Goal: Transaction & Acquisition: Book appointment/travel/reservation

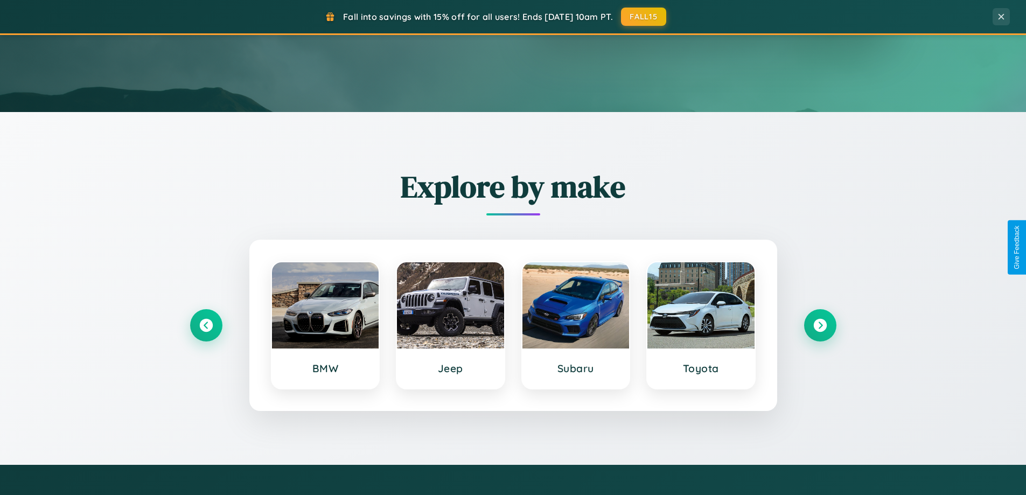
scroll to position [741, 0]
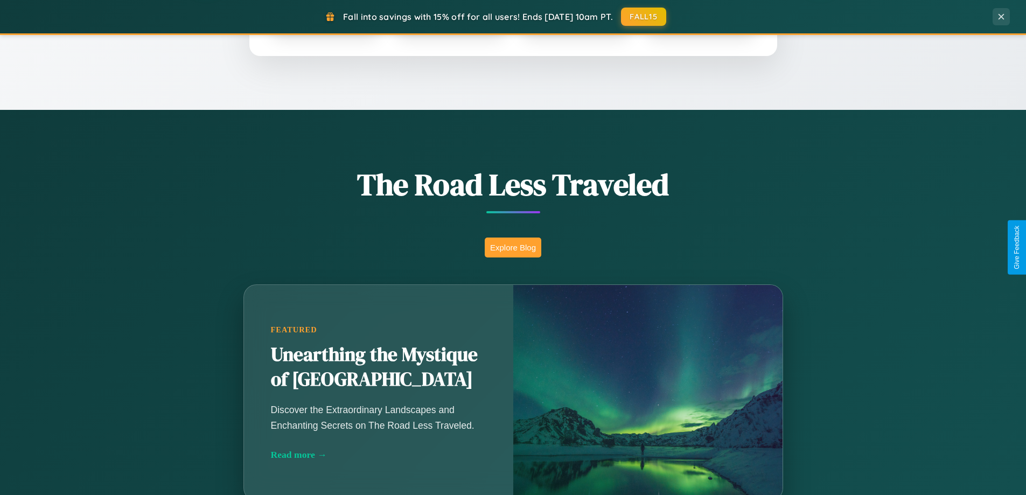
click at [513, 247] on button "Explore Blog" at bounding box center [513, 248] width 57 height 20
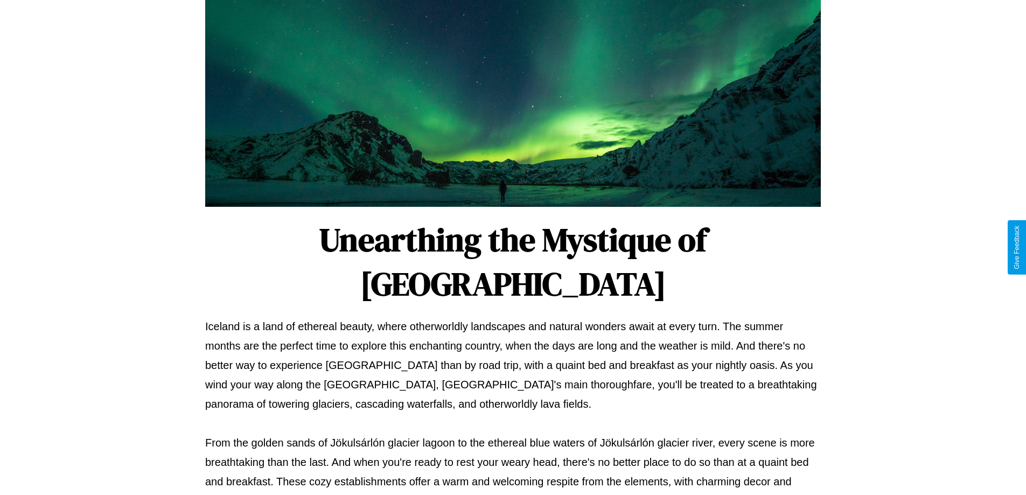
scroll to position [349, 0]
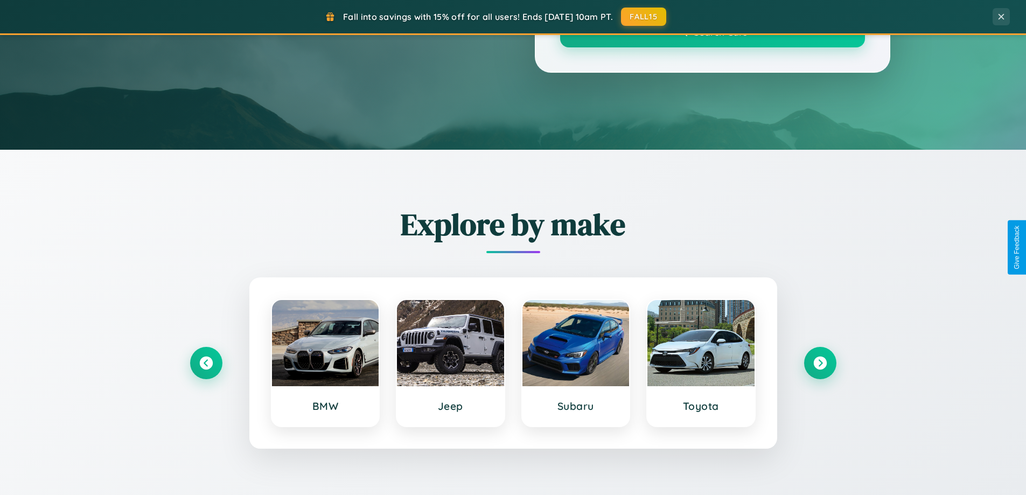
scroll to position [741, 0]
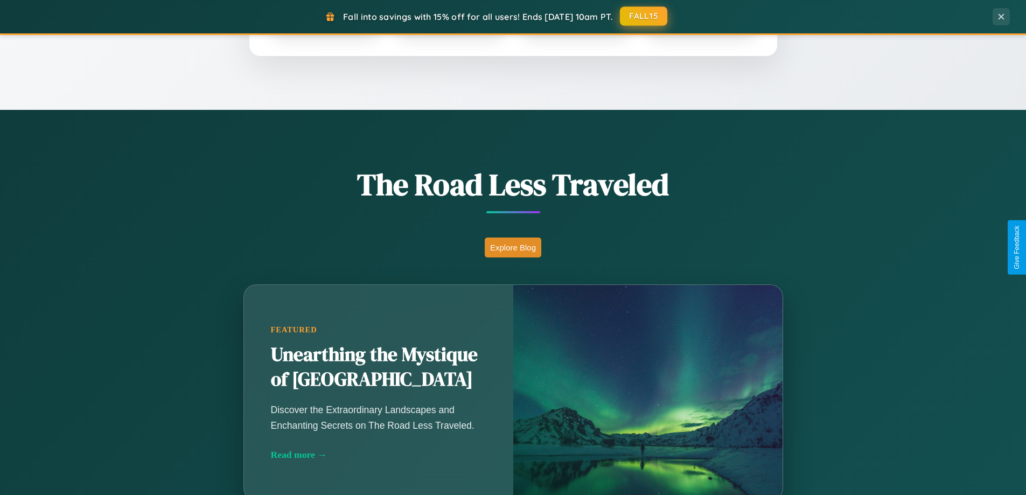
click at [644, 16] on button "FALL15" at bounding box center [643, 15] width 47 height 19
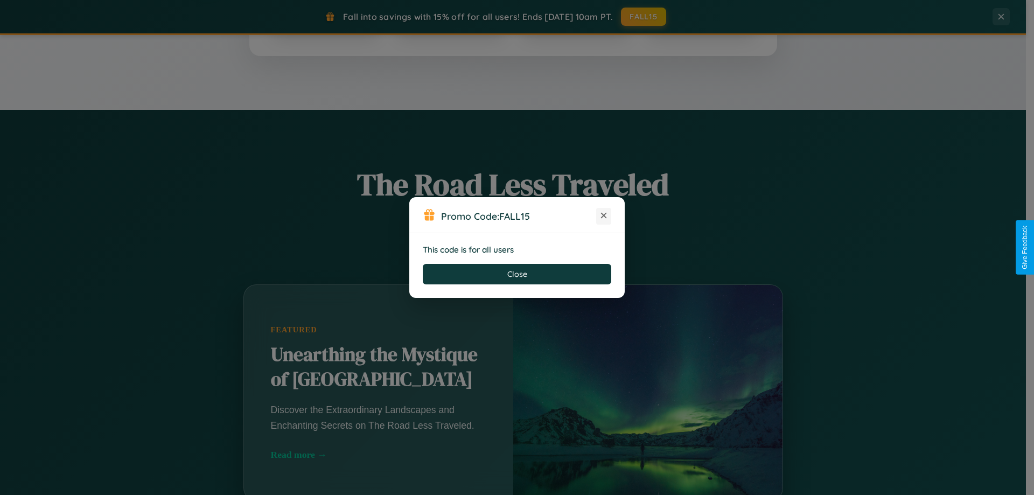
click at [604, 216] on icon at bounding box center [604, 215] width 11 height 11
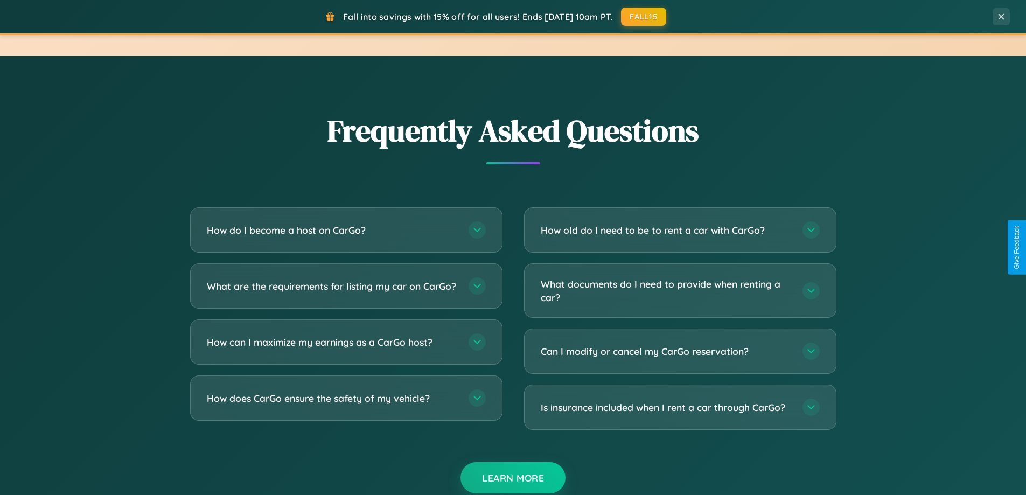
scroll to position [2073, 0]
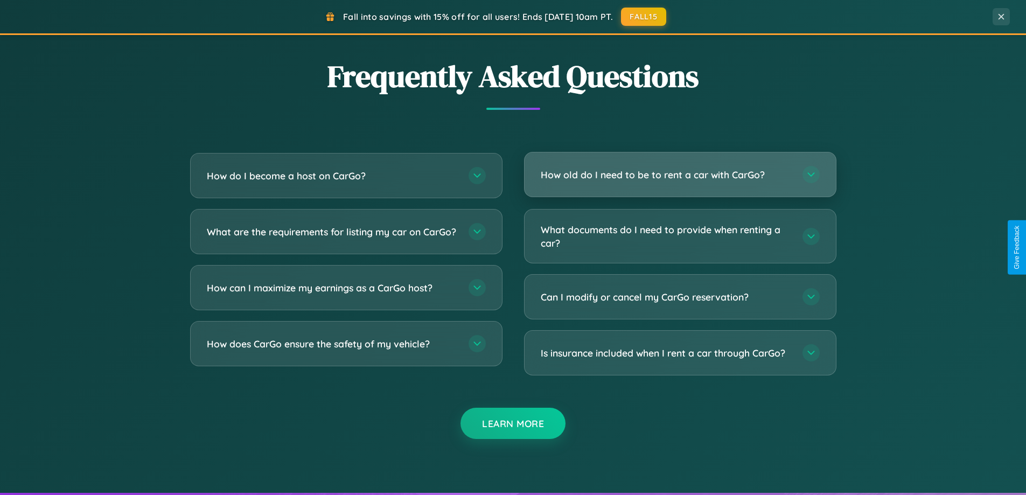
click at [680, 175] on h3 "How old do I need to be to rent a car with CarGo?" at bounding box center [666, 174] width 251 height 13
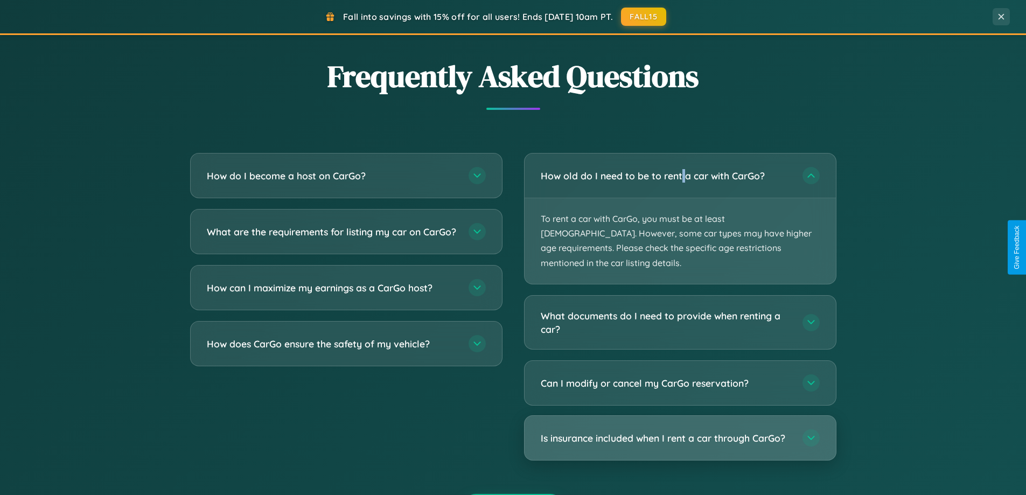
click at [680, 432] on h3 "Is insurance included when I rent a car through CarGo?" at bounding box center [666, 438] width 251 height 13
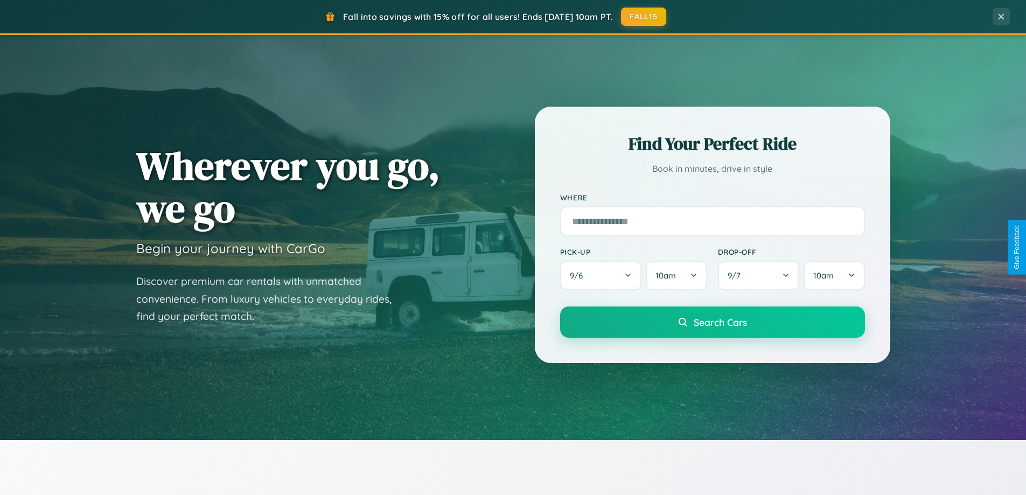
scroll to position [0, 0]
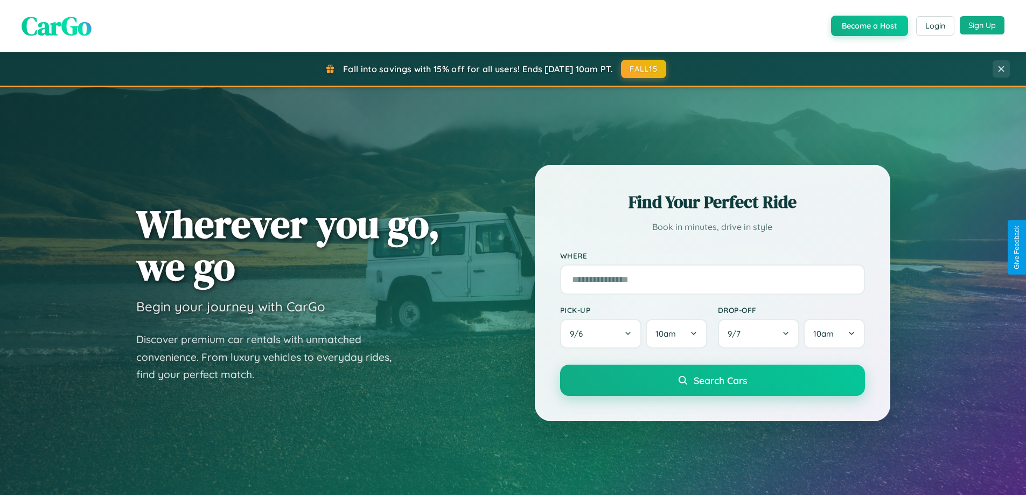
click at [982, 25] on button "Sign Up" at bounding box center [982, 25] width 45 height 18
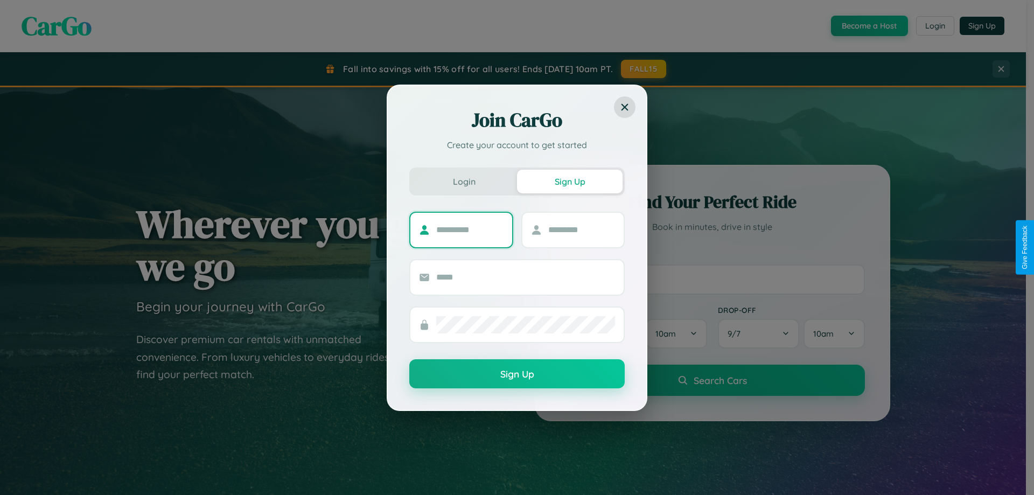
click at [470, 229] on input "text" at bounding box center [469, 229] width 67 height 17
type input "*******"
click at [581, 229] on input "text" at bounding box center [581, 229] width 67 height 17
type input "******"
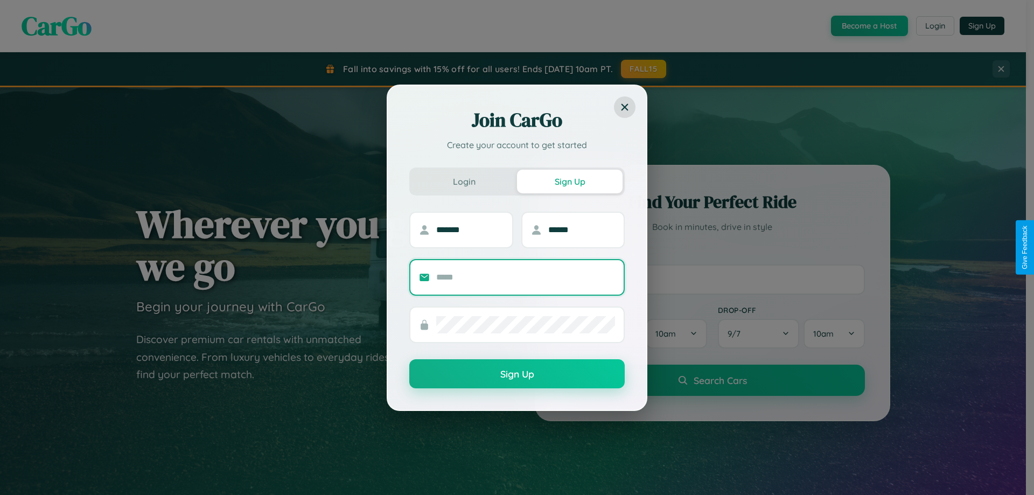
click at [526, 277] on input "text" at bounding box center [525, 277] width 179 height 17
type input "**********"
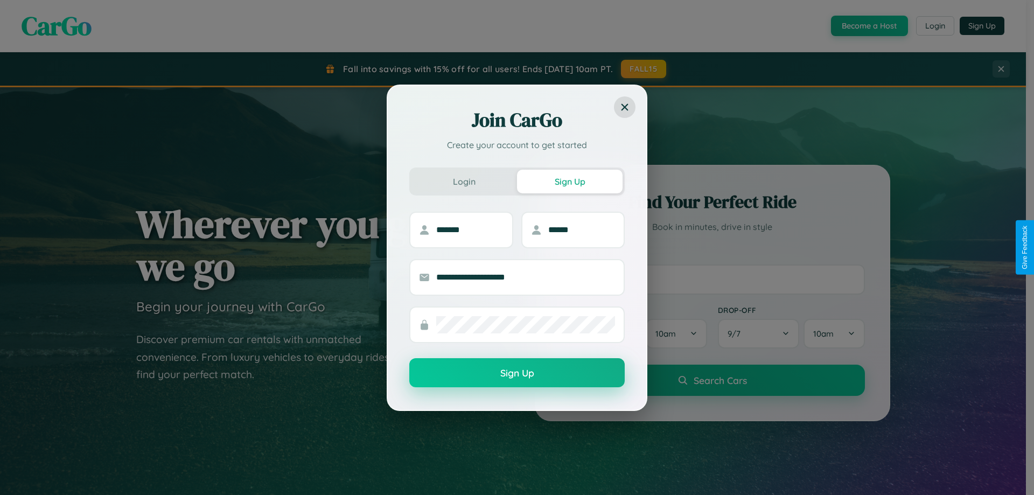
click at [517, 373] on button "Sign Up" at bounding box center [516, 372] width 215 height 29
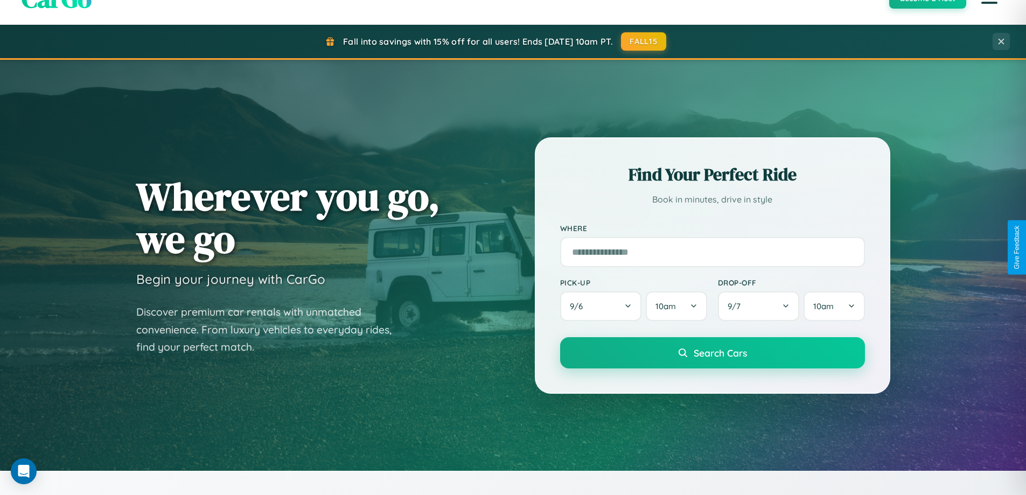
scroll to position [464, 0]
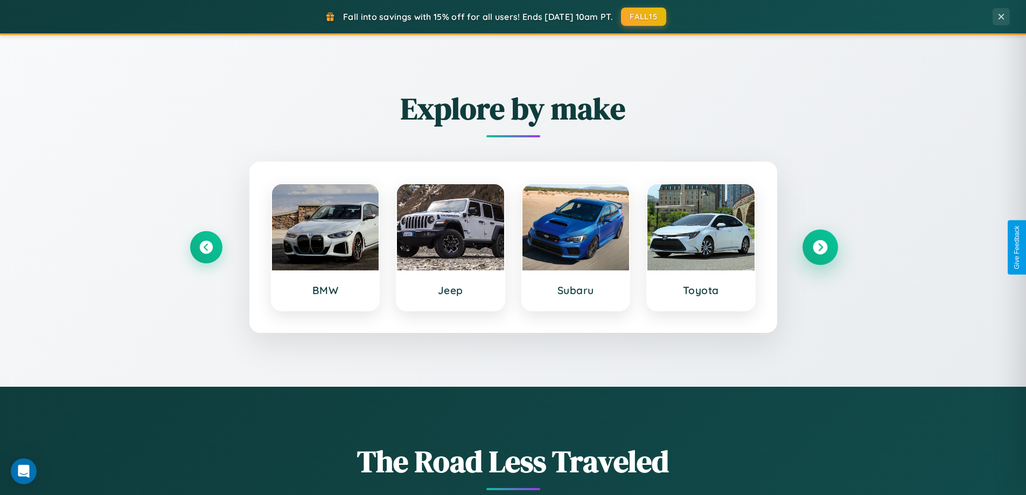
click at [820, 247] on icon at bounding box center [820, 247] width 15 height 15
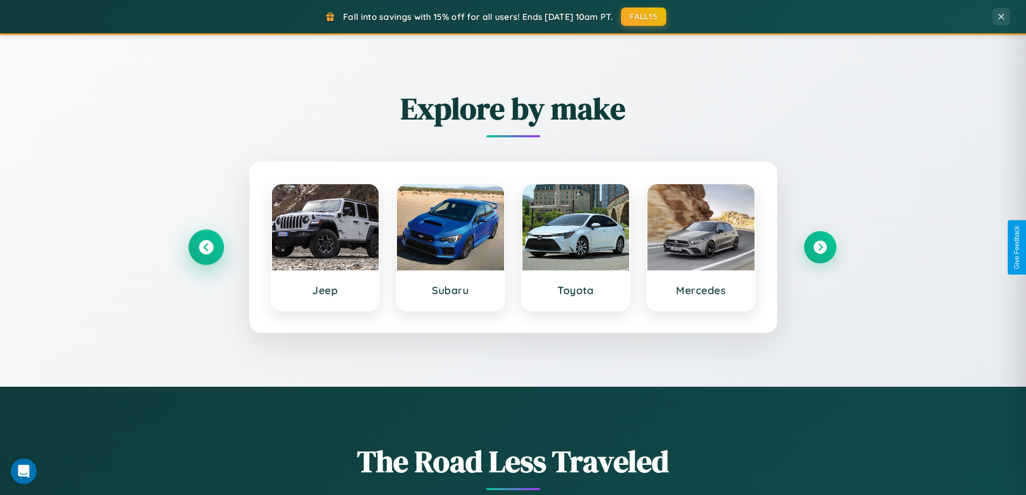
click at [206, 247] on icon at bounding box center [206, 247] width 15 height 15
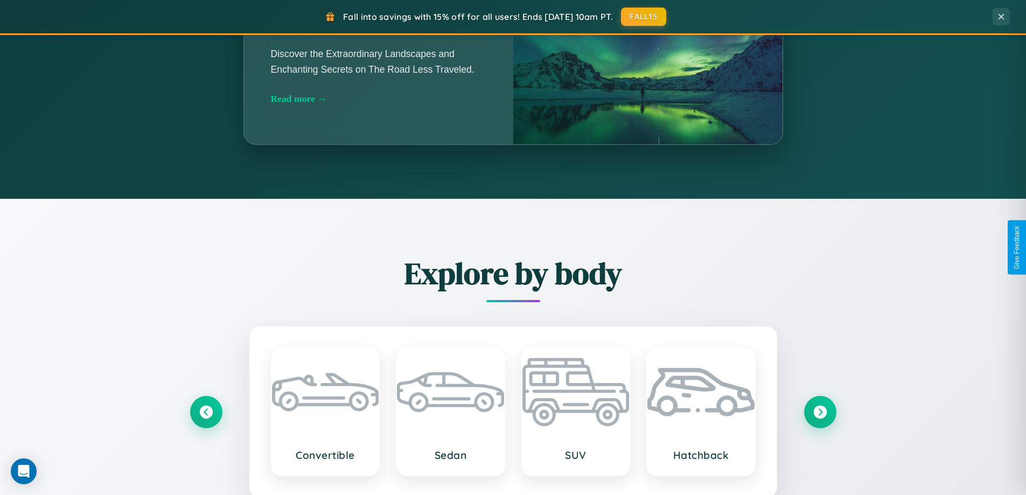
scroll to position [1731, 0]
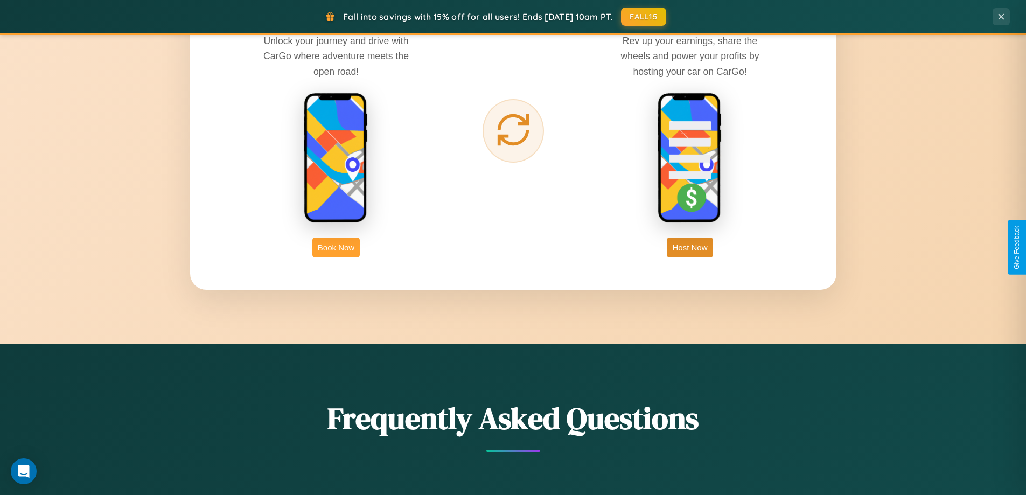
click at [336, 247] on button "Book Now" at bounding box center [335, 248] width 47 height 20
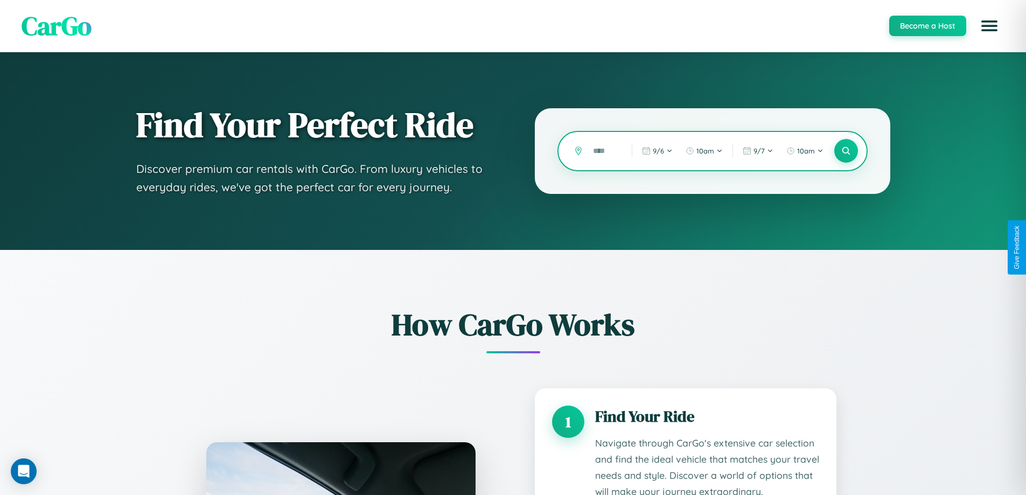
click at [604, 151] on input "text" at bounding box center [604, 151] width 33 height 19
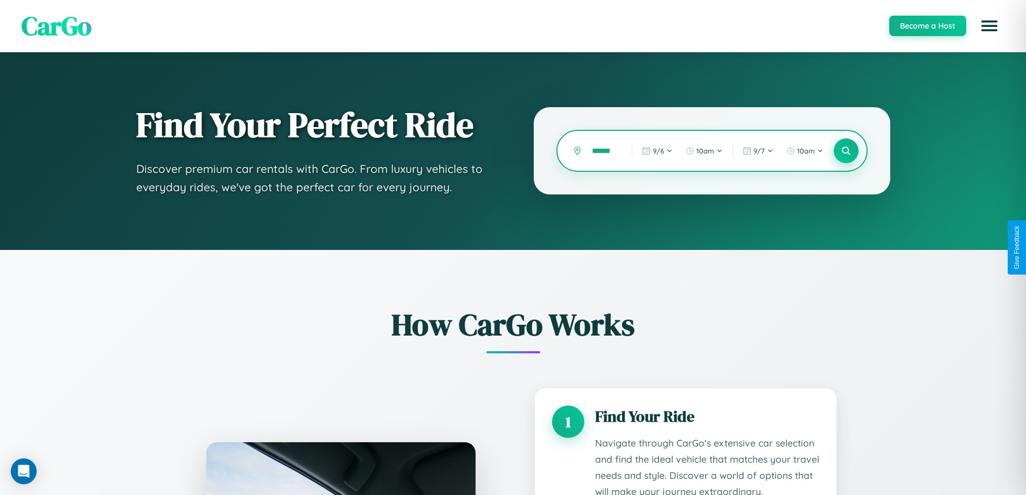
type input "******"
click at [846, 151] on icon at bounding box center [846, 151] width 10 height 10
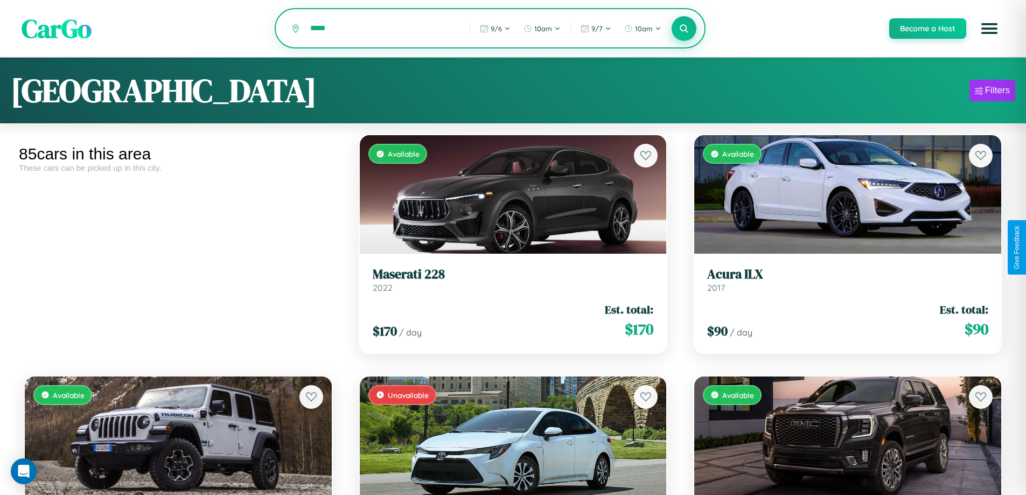
type input "*****"
click at [684, 29] on icon at bounding box center [684, 28] width 10 height 10
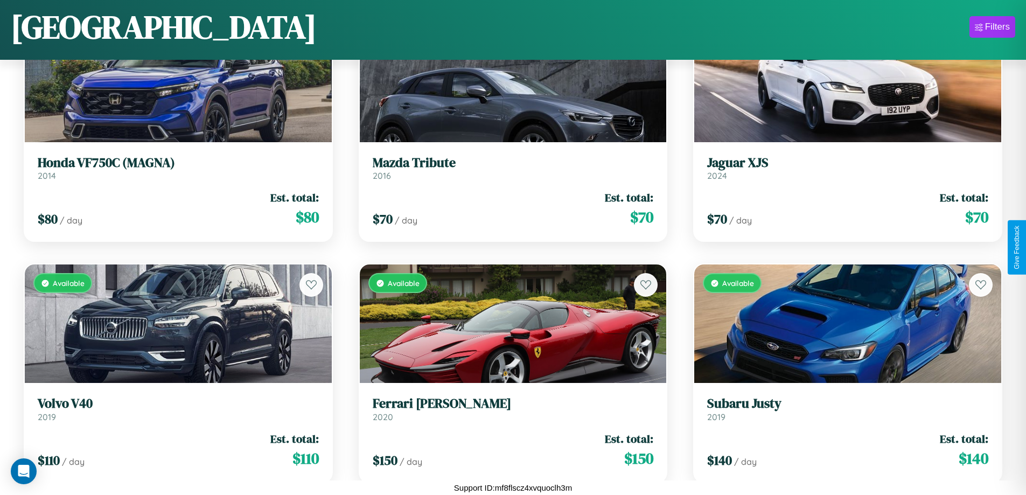
scroll to position [4735, 0]
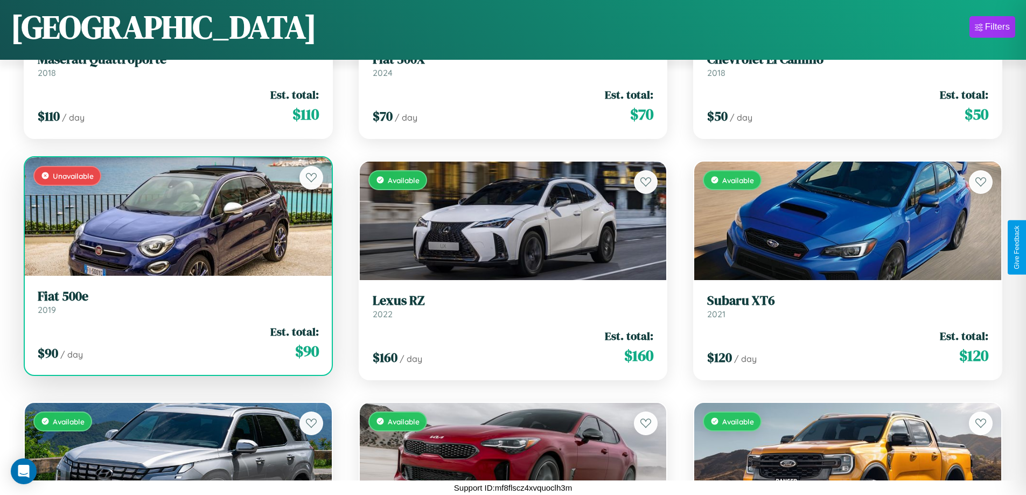
click at [177, 306] on link "Fiat 500e 2019" at bounding box center [178, 302] width 281 height 26
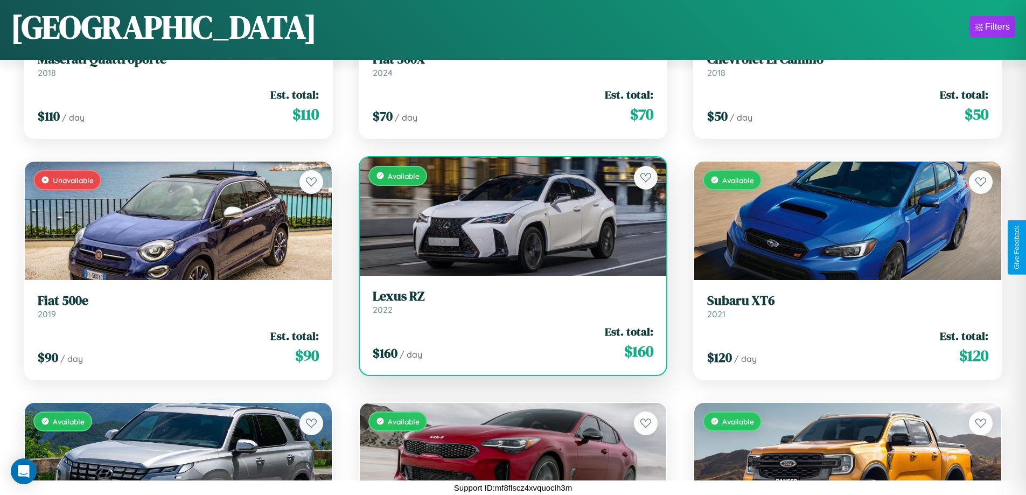
scroll to position [0, 0]
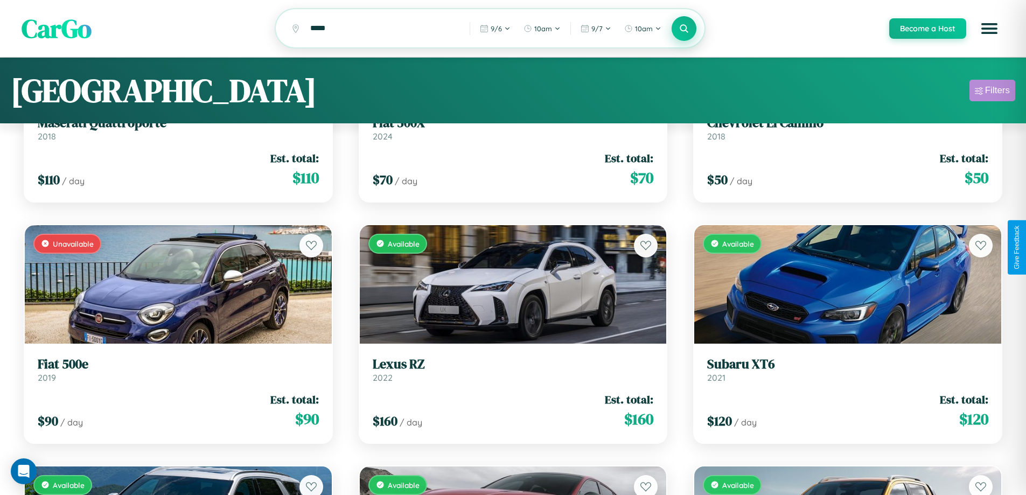
click at [992, 92] on div "Filters" at bounding box center [997, 90] width 25 height 11
